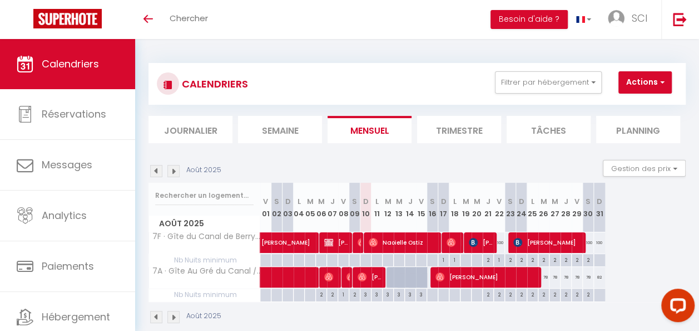
click at [413, 278] on div at bounding box center [414, 283] width 11 height 21
type input "87"
type input "[DEMOGRAPHIC_DATA][DATE]"
type input "Ven 15 Août 2025"
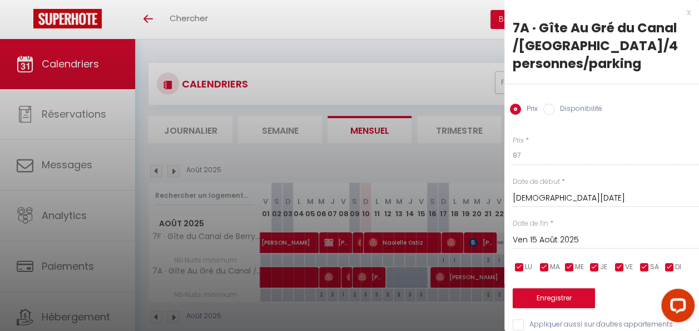
click at [439, 274] on div at bounding box center [349, 165] width 699 height 331
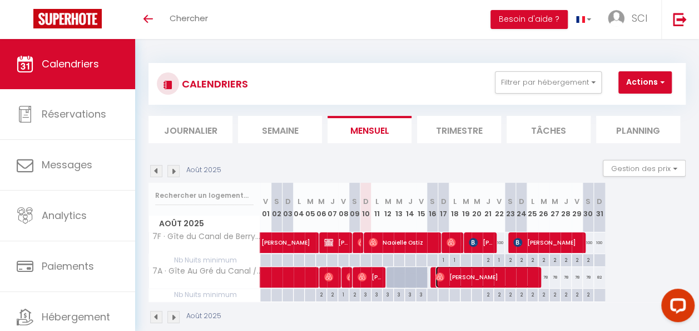
click at [439, 274] on img at bounding box center [440, 276] width 9 height 9
select select "OK"
select select "0"
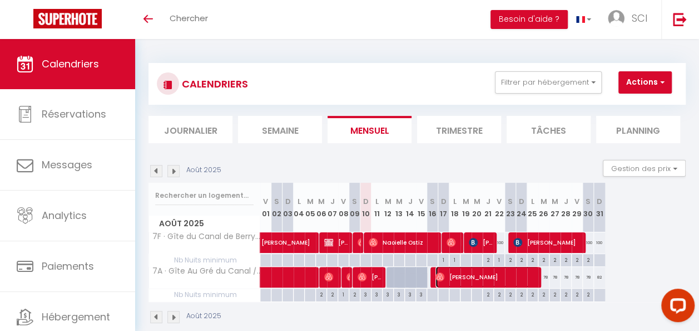
select select "1"
select select
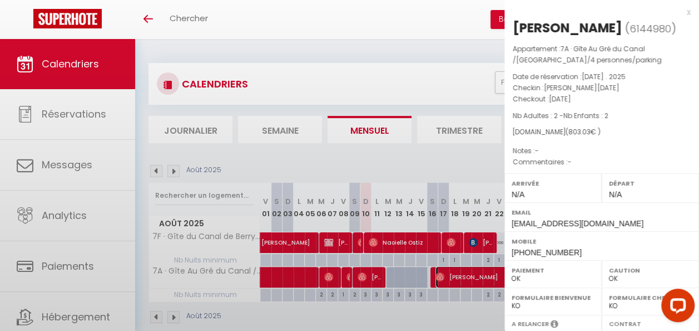
select select "37369"
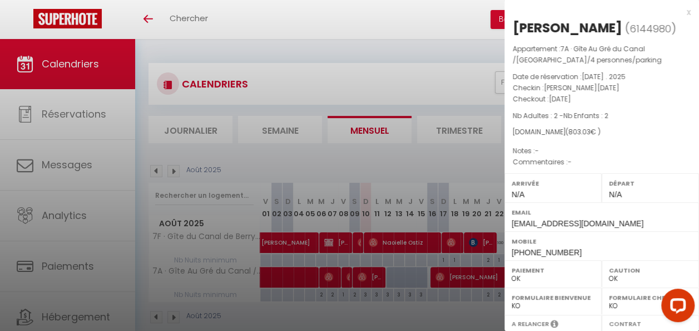
click at [458, 274] on div at bounding box center [349, 165] width 699 height 331
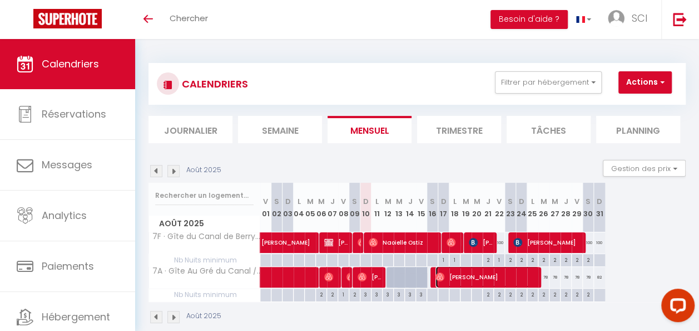
click at [458, 274] on span "[PERSON_NAME]" at bounding box center [488, 276] width 104 height 21
click at [0, 0] on div at bounding box center [0, 0] width 0 height 0
